Goal: Task Accomplishment & Management: Manage account settings

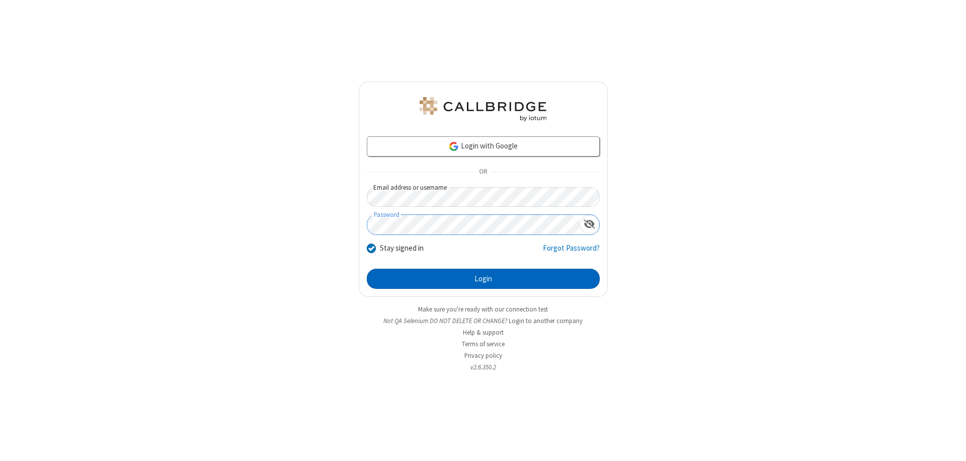
click at [483, 279] on button "Login" at bounding box center [483, 279] width 233 height 20
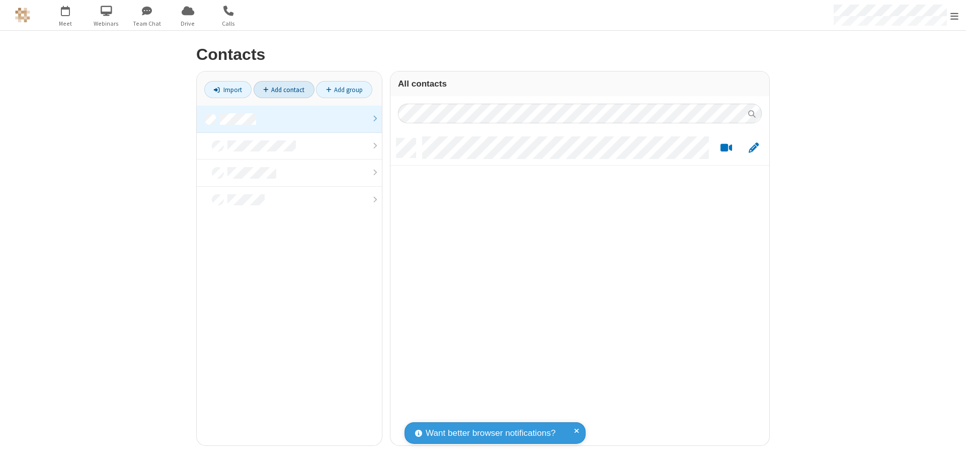
click at [289, 119] on link at bounding box center [289, 119] width 185 height 27
click at [284, 90] on link "Add contact" at bounding box center [284, 89] width 61 height 17
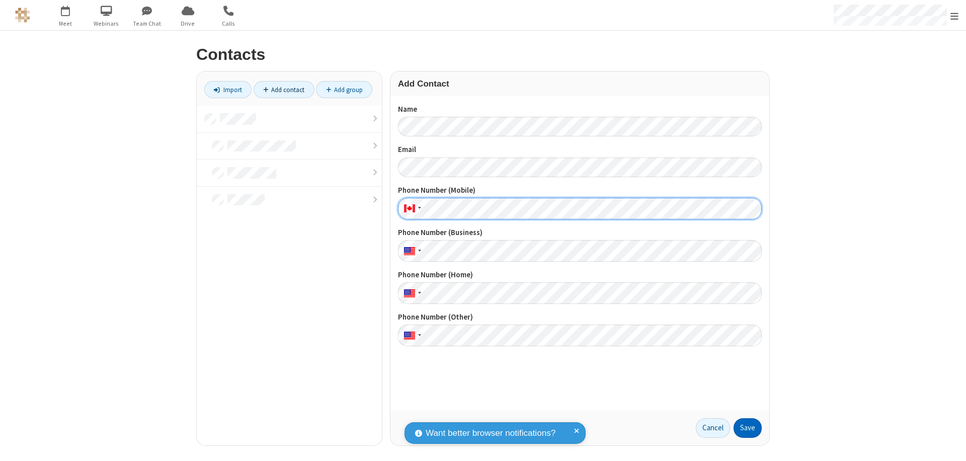
click at [748, 428] on button "Save" at bounding box center [748, 428] width 28 height 20
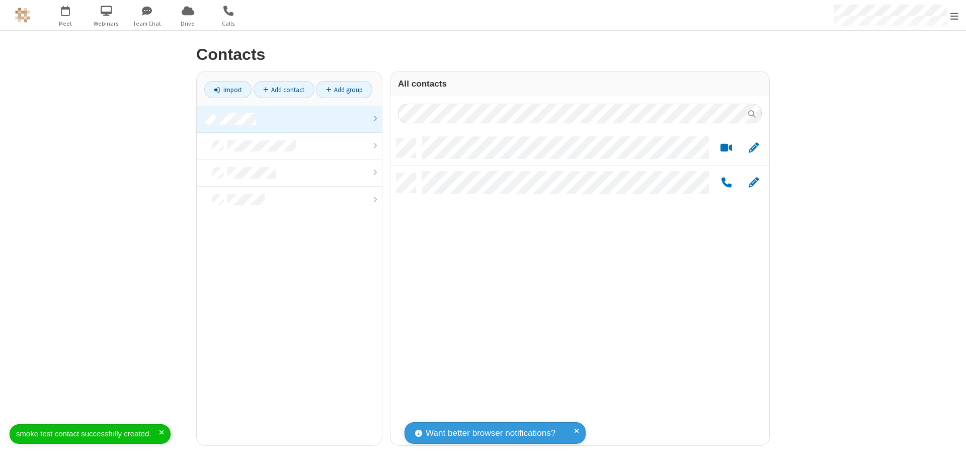
scroll to position [307, 371]
